Goal: Find specific page/section

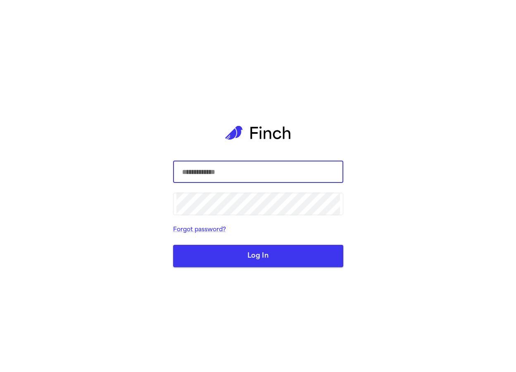
type input "**********"
click at [248, 253] on button "Log In" at bounding box center [258, 256] width 170 height 22
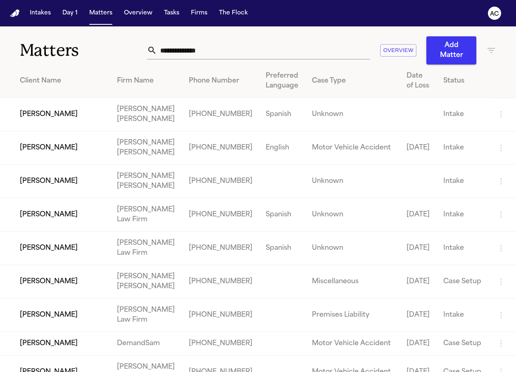
click at [196, 47] on input "text" at bounding box center [263, 50] width 213 height 18
click at [486, 50] on icon "button" at bounding box center [491, 50] width 10 height 10
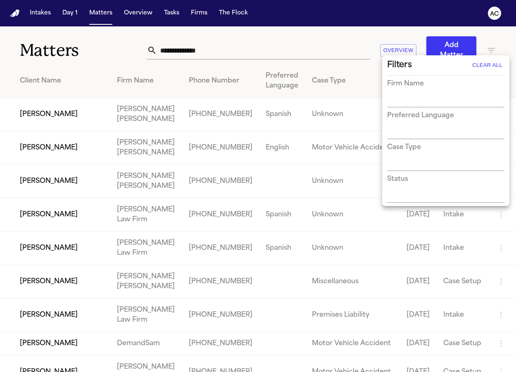
click at [405, 194] on input "text" at bounding box center [439, 197] width 105 height 12
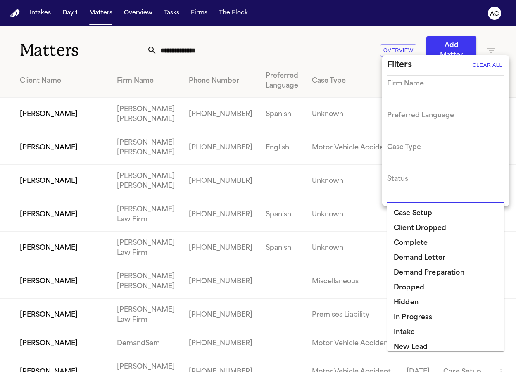
click at [424, 260] on li "Demand Letter" at bounding box center [445, 258] width 117 height 15
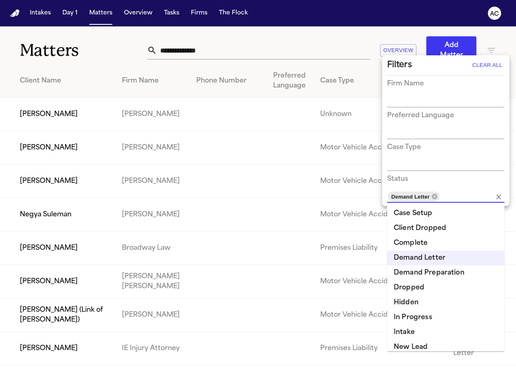
click at [331, 42] on div at bounding box center [258, 186] width 516 height 372
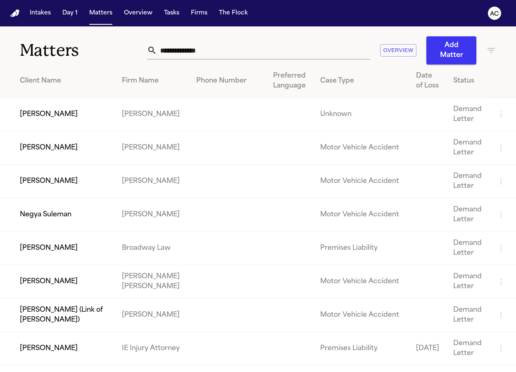
click at [60, 123] on td "[PERSON_NAME]" at bounding box center [57, 114] width 115 height 33
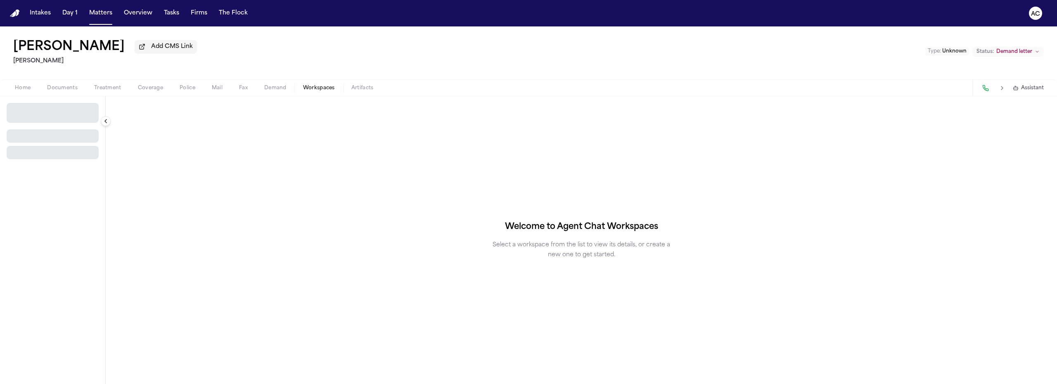
click at [323, 87] on span "Workspaces" at bounding box center [319, 88] width 32 height 7
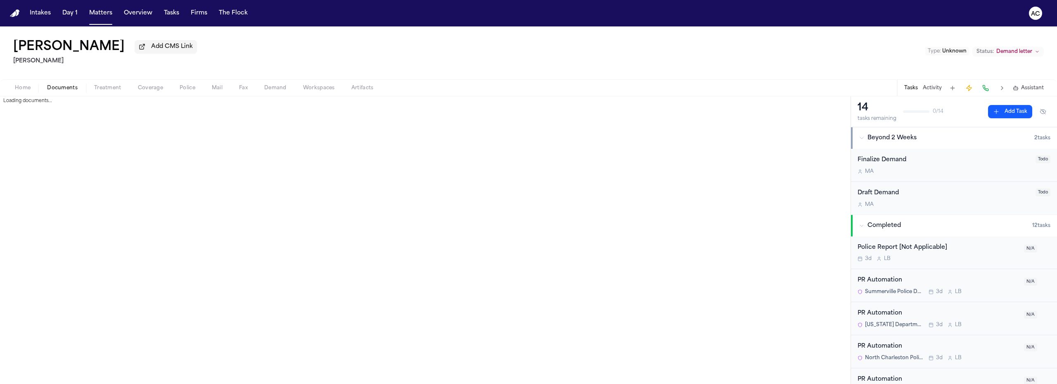
click at [60, 87] on span "Documents" at bounding box center [62, 88] width 31 height 7
